Goal: Navigation & Orientation: Find specific page/section

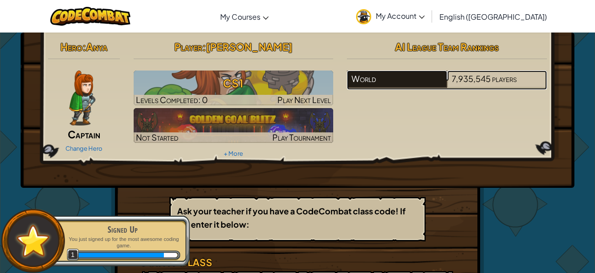
click at [406, 76] on div "World" at bounding box center [397, 78] width 100 height 17
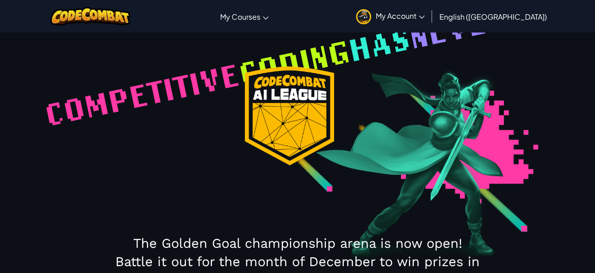
click at [405, 57] on span "never" at bounding box center [458, 27] width 106 height 60
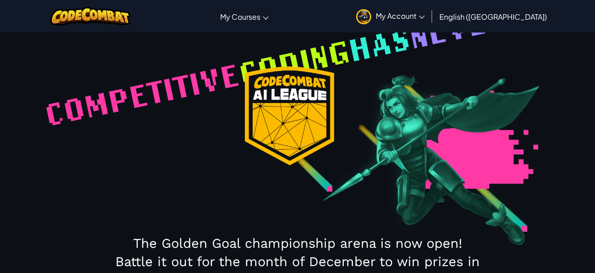
click at [405, 57] on span "never" at bounding box center [458, 27] width 106 height 60
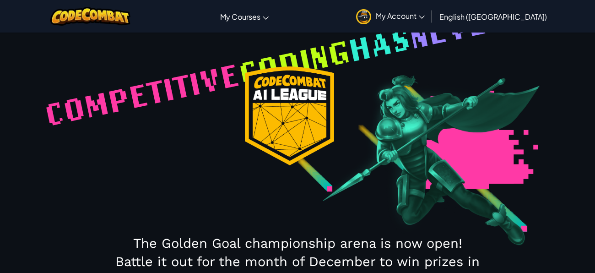
click at [405, 57] on span "never" at bounding box center [458, 27] width 106 height 60
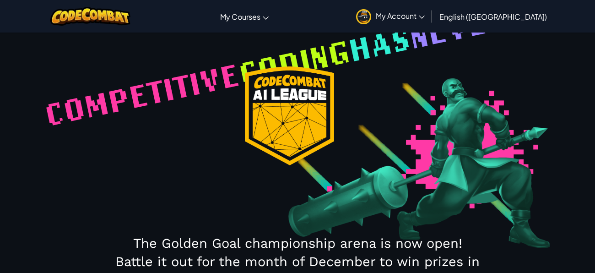
click at [476, 173] on img at bounding box center [412, 162] width 343 height 193
click at [405, 57] on span "never" at bounding box center [458, 27] width 106 height 60
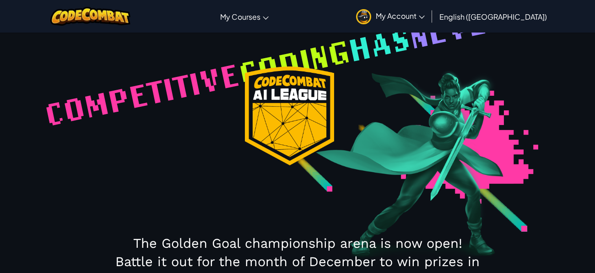
click at [405, 57] on span "never" at bounding box center [458, 27] width 106 height 60
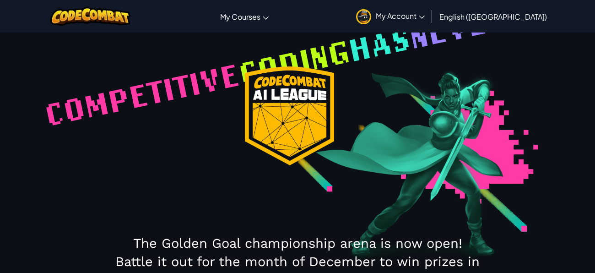
click at [405, 57] on span "never" at bounding box center [458, 27] width 106 height 60
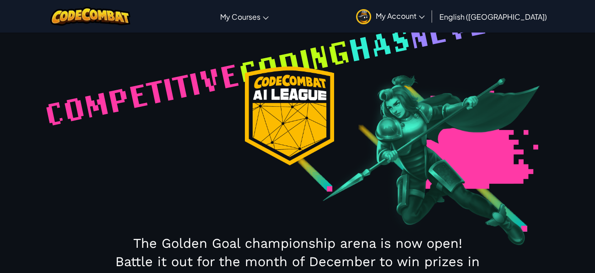
click at [405, 57] on span "never" at bounding box center [458, 27] width 106 height 60
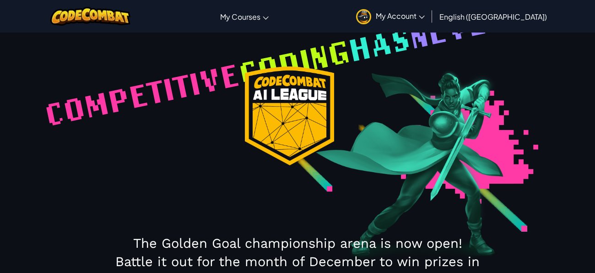
click at [405, 57] on span "never" at bounding box center [458, 27] width 106 height 60
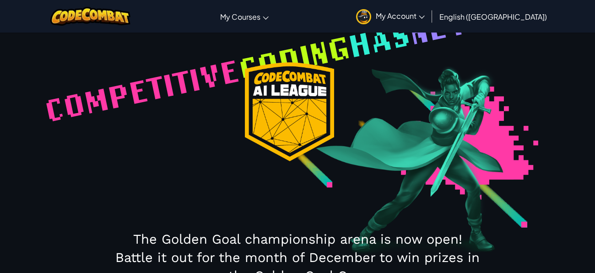
click at [405, 53] on span "never" at bounding box center [458, 23] width 106 height 60
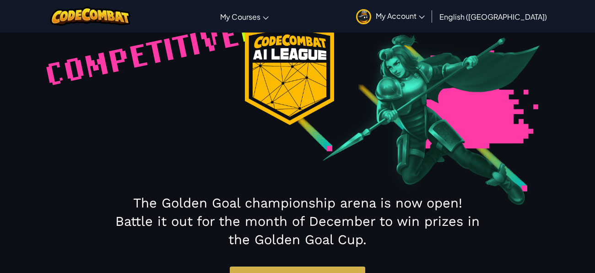
scroll to position [39, 0]
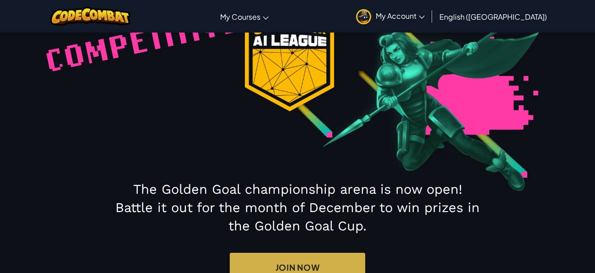
scroll to position [61, 0]
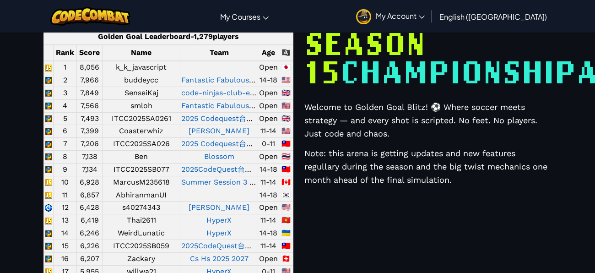
scroll to position [352, 0]
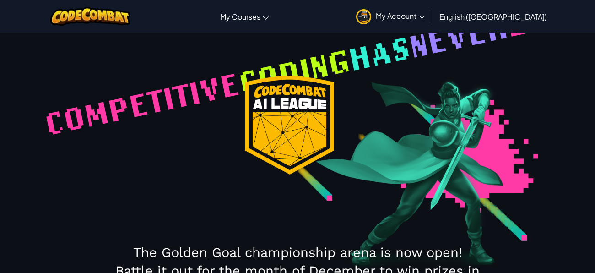
scroll to position [0, 0]
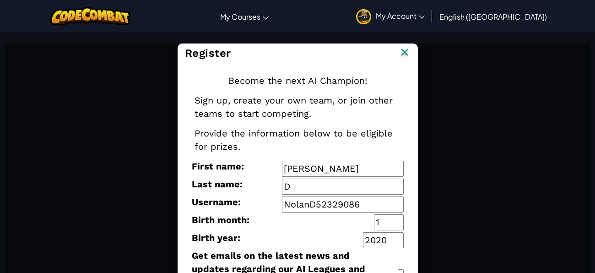
click at [402, 53] on img at bounding box center [405, 53] width 12 height 14
